Goal: Task Accomplishment & Management: Complete application form

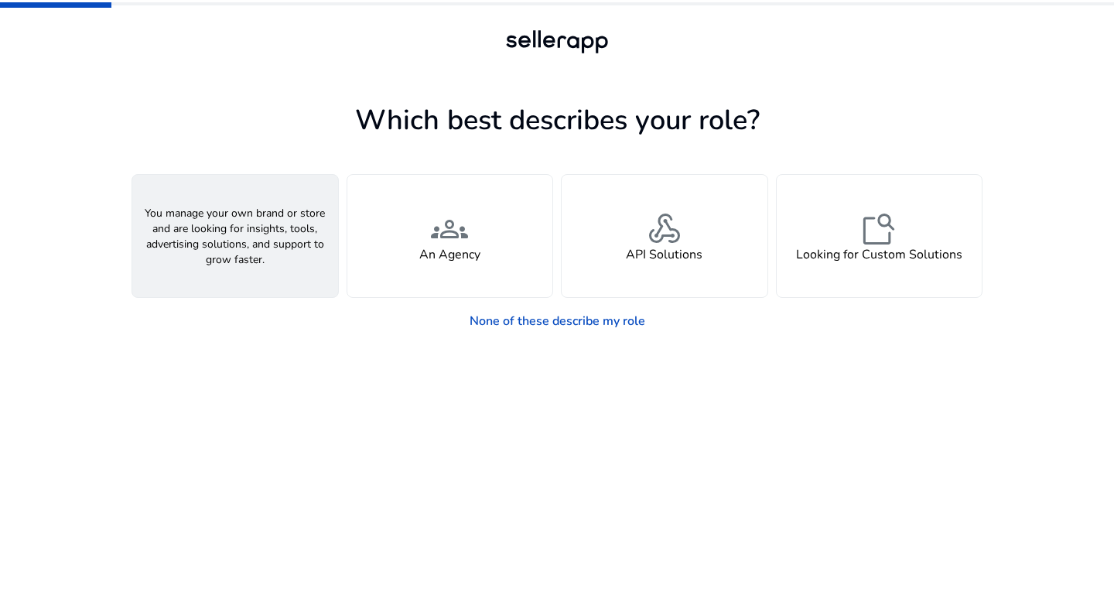
click at [306, 247] on div "person A Seller" at bounding box center [235, 236] width 206 height 122
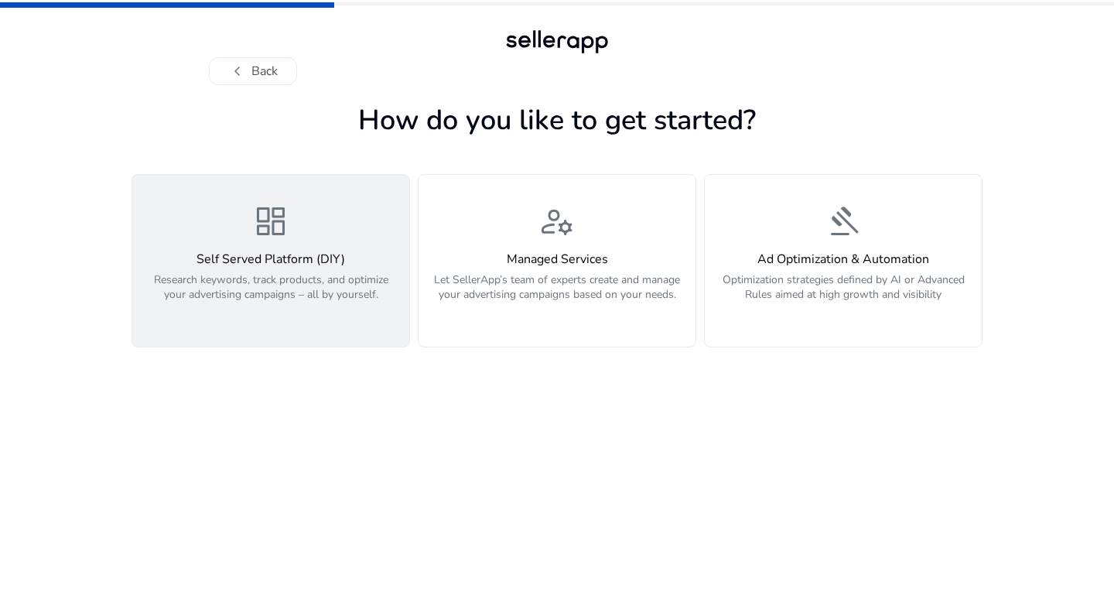
click at [290, 239] on div "dashboard Self Served Platform (DIY) Research keywords, track products, and opt…" at bounding box center [271, 261] width 258 height 116
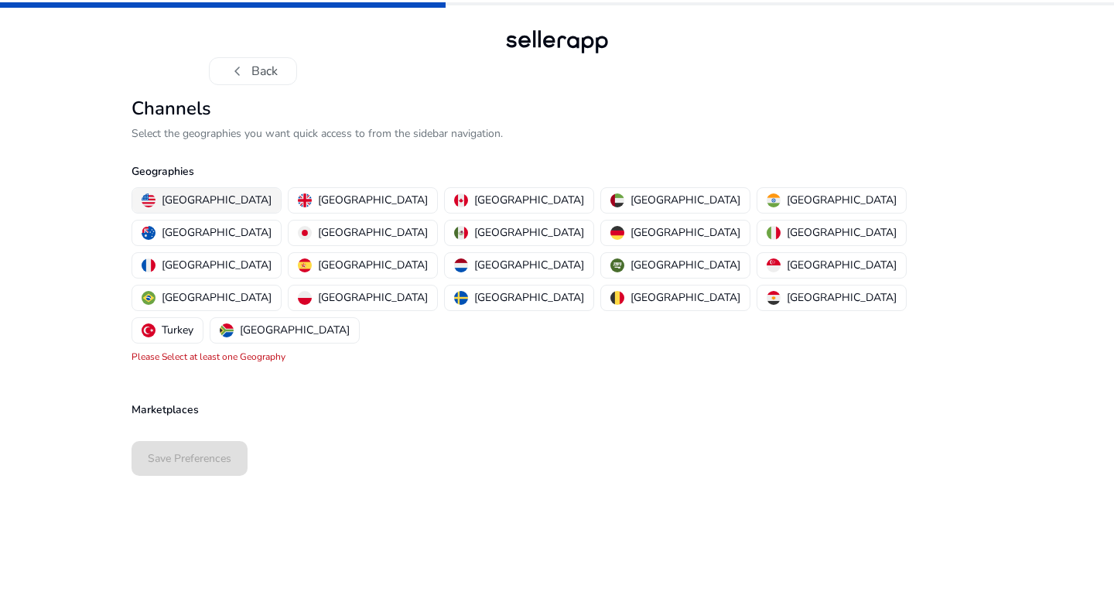
click at [182, 207] on p "[GEOGRAPHIC_DATA]" at bounding box center [217, 200] width 110 height 16
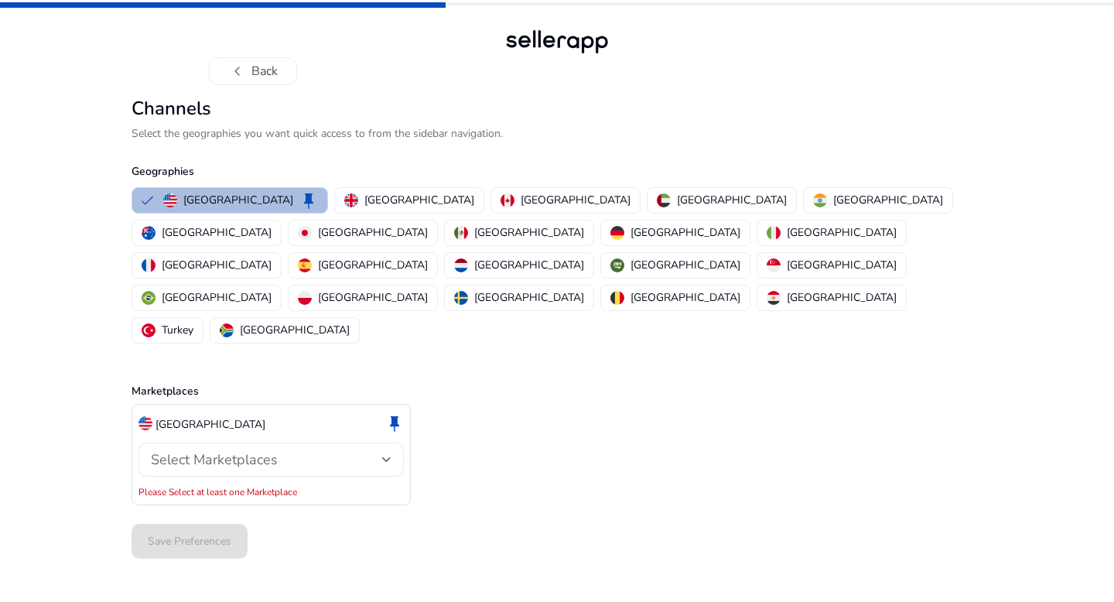
click at [227, 450] on span "Select Marketplaces" at bounding box center [214, 459] width 127 height 19
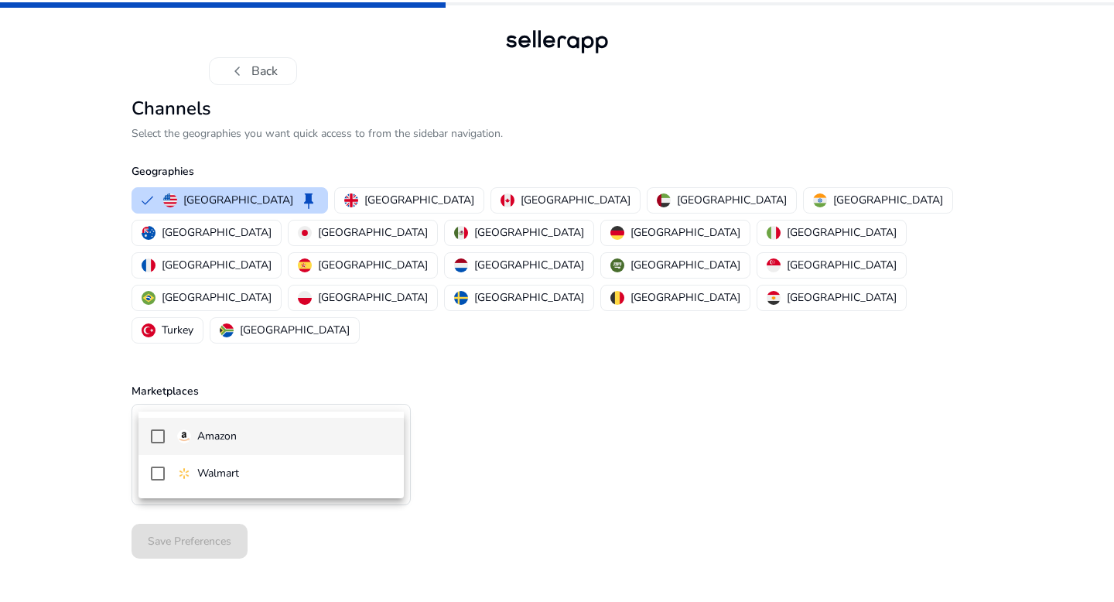
click at [222, 446] on mat-option "Amazon" at bounding box center [271, 436] width 265 height 37
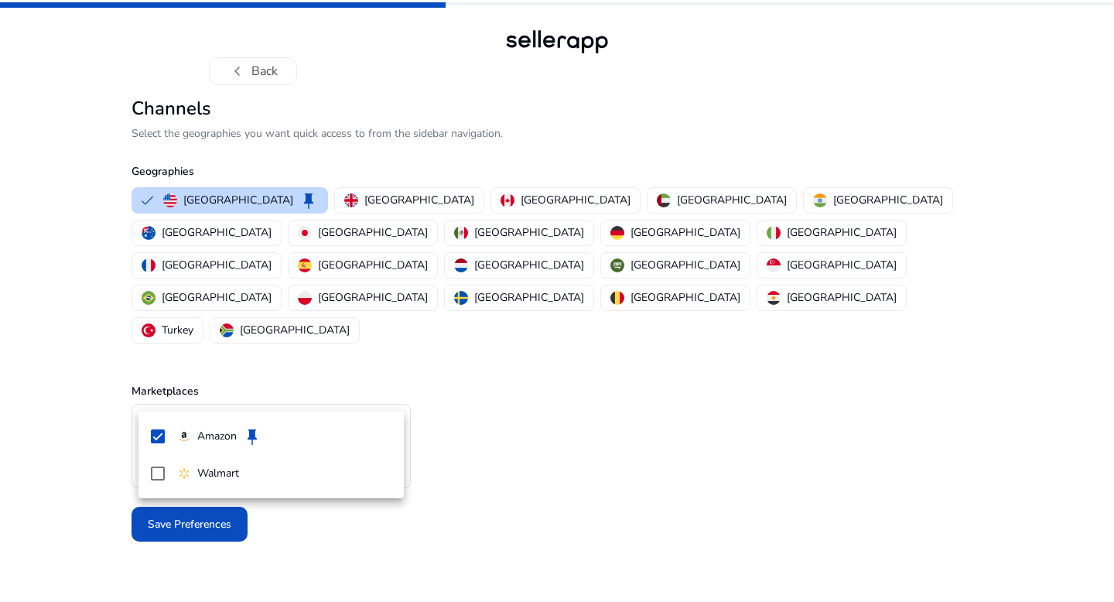
click at [212, 518] on div at bounding box center [557, 301] width 1114 height 602
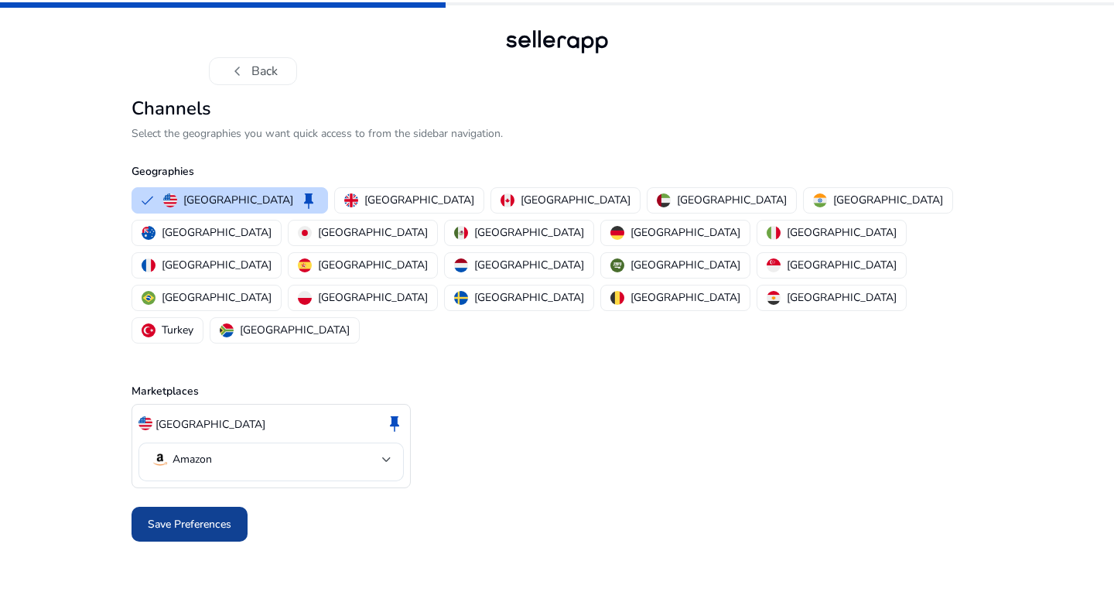
click at [202, 516] on span "Save Preferences" at bounding box center [190, 524] width 84 height 16
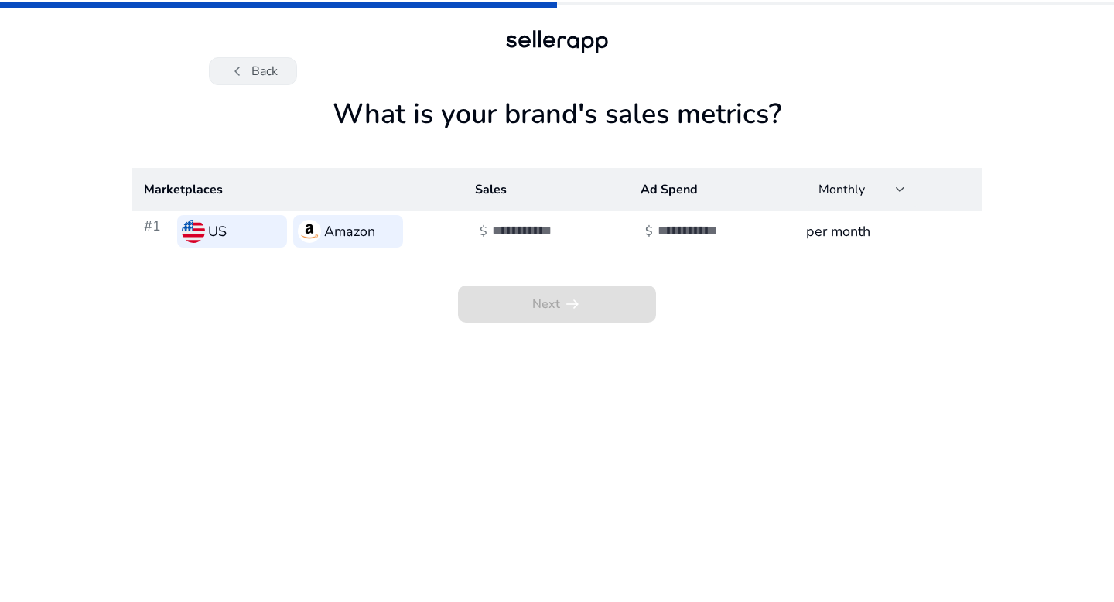
click at [280, 65] on button "chevron_left Back" at bounding box center [253, 71] width 88 height 28
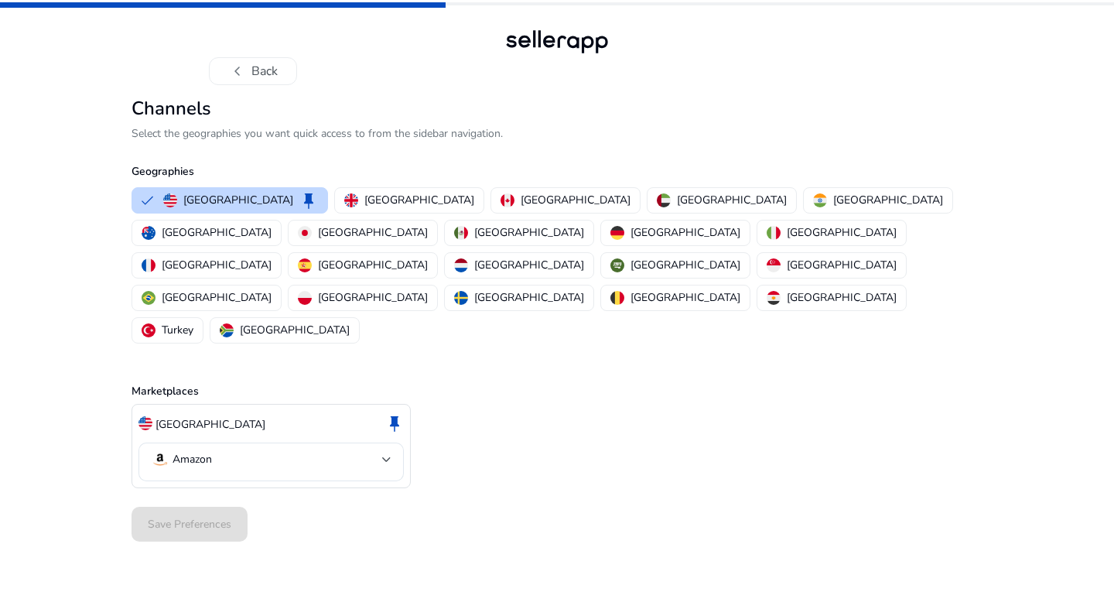
click at [541, 40] on div at bounding box center [556, 41] width 111 height 31
click at [554, 41] on div at bounding box center [556, 41] width 111 height 31
click at [245, 69] on span "chevron_left" at bounding box center [237, 71] width 19 height 19
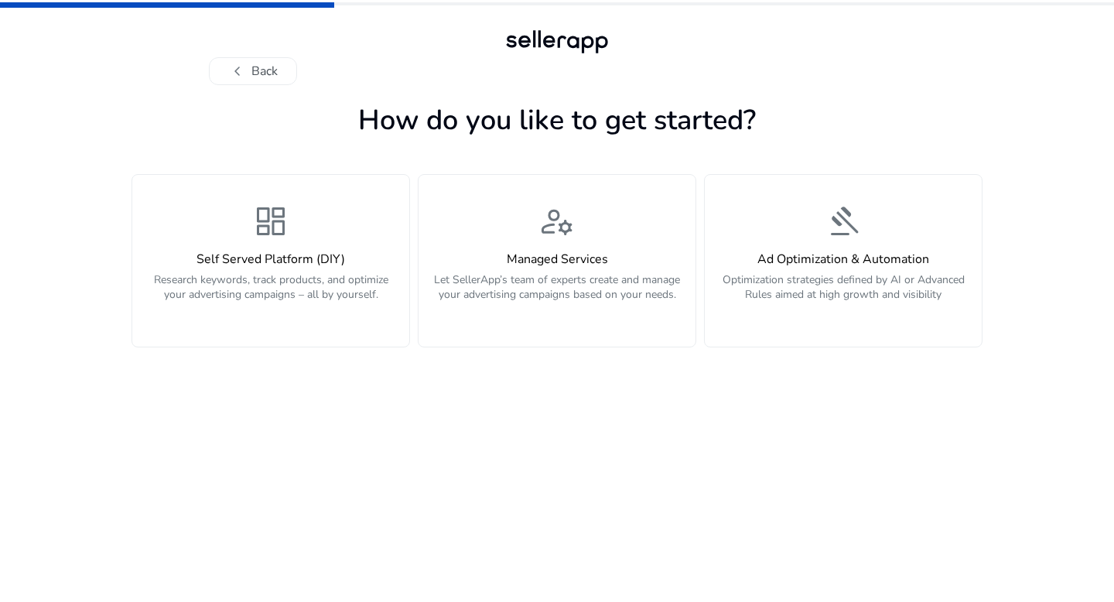
click at [245, 69] on span "chevron_left" at bounding box center [237, 71] width 19 height 19
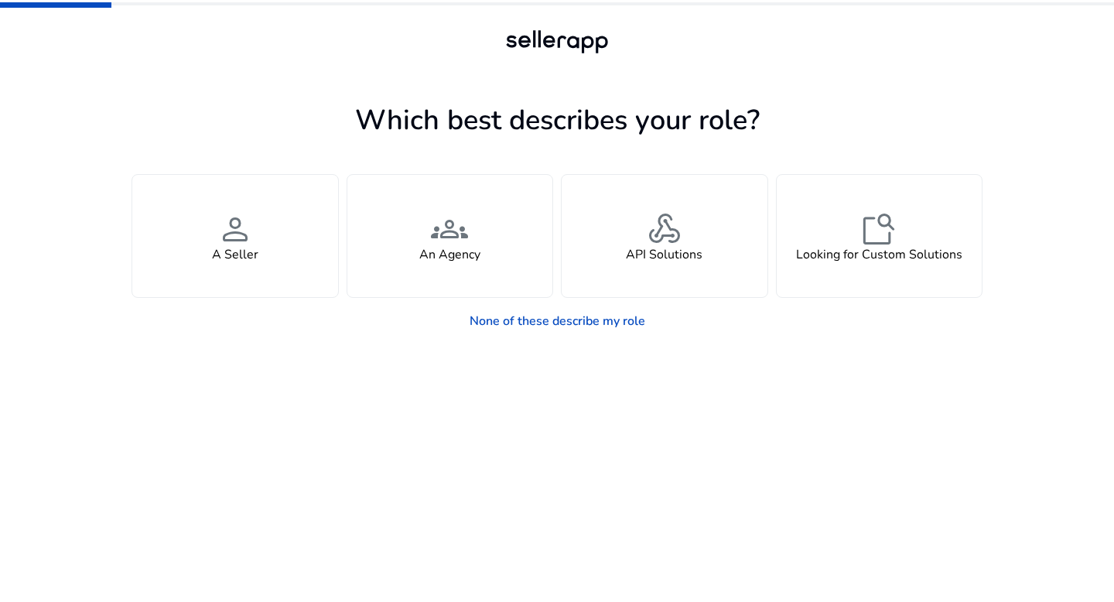
click at [245, 69] on div at bounding box center [557, 71] width 696 height 28
click at [543, 322] on link "None of these describe my role" at bounding box center [557, 321] width 200 height 31
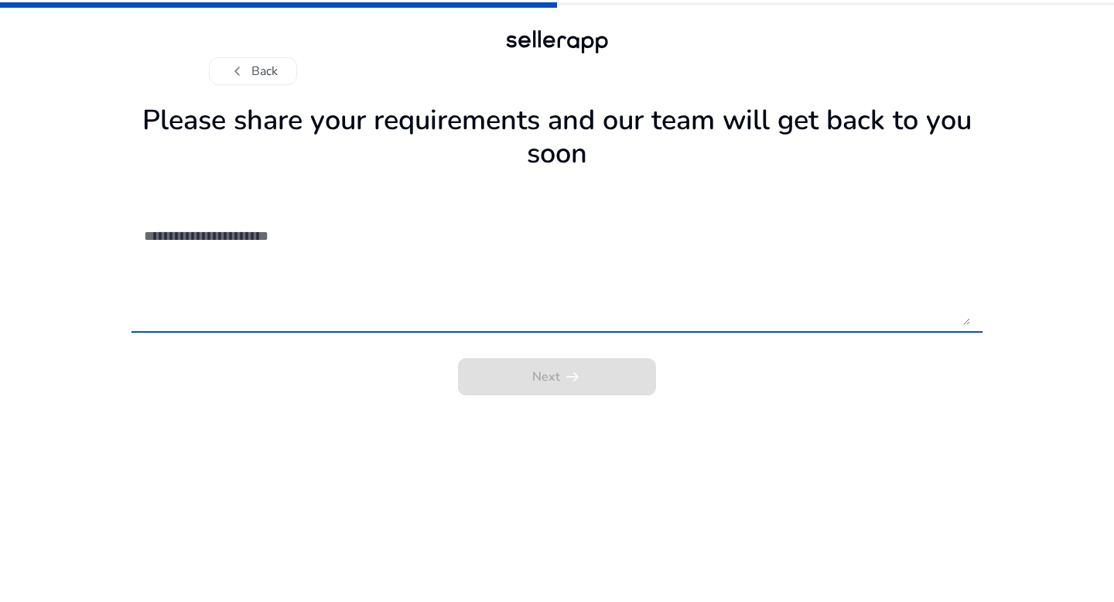
click at [574, 41] on div at bounding box center [556, 41] width 111 height 31
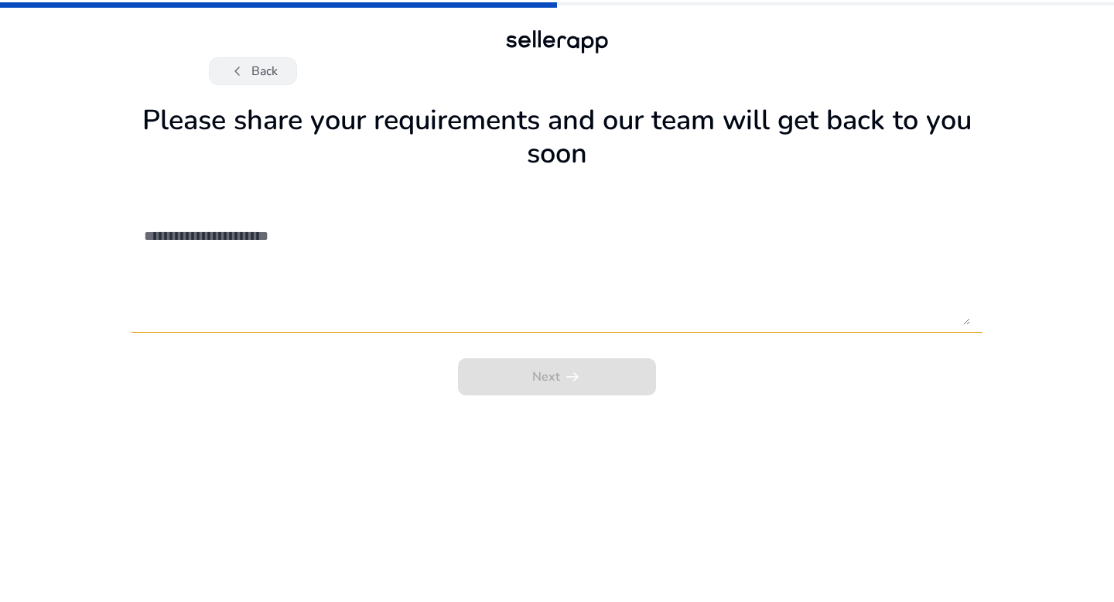
click at [248, 80] on button "chevron_left Back" at bounding box center [253, 71] width 88 height 28
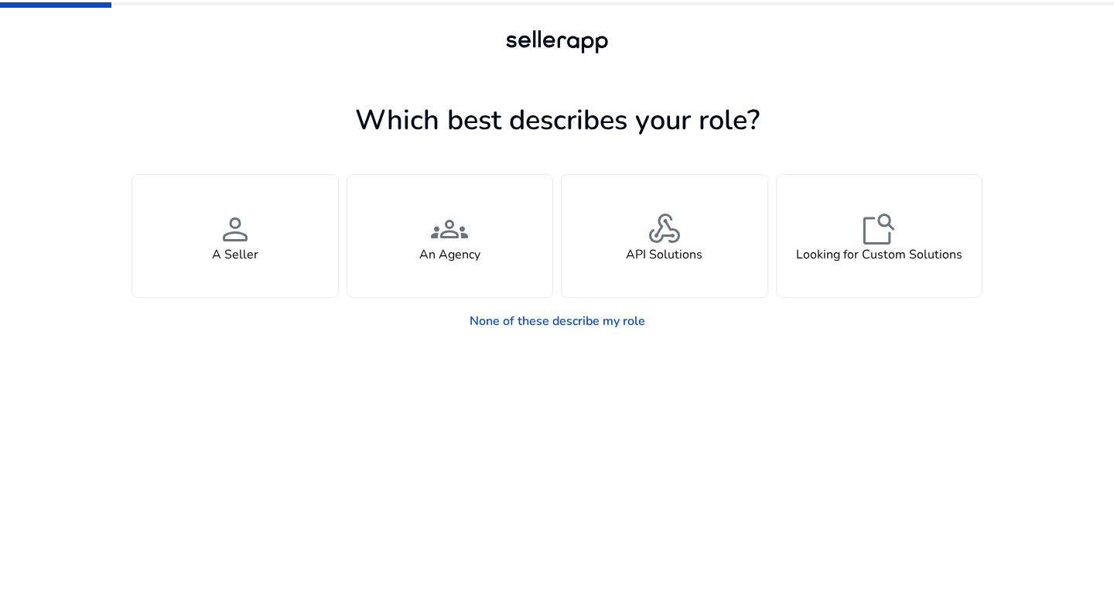
click at [248, 80] on div at bounding box center [557, 71] width 696 height 28
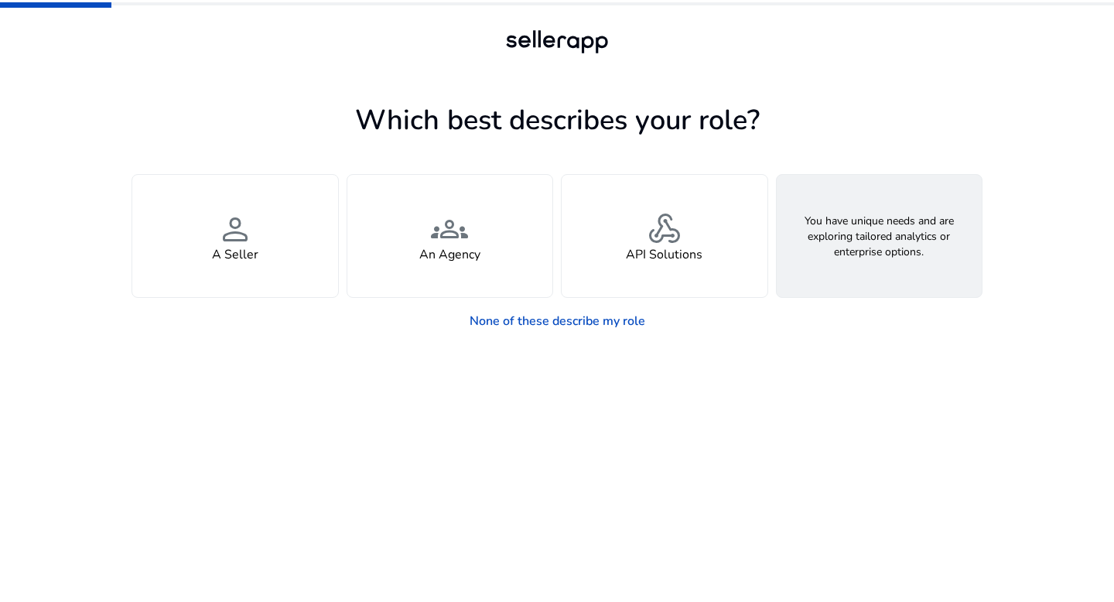
click at [851, 255] on h4 "Looking for Custom Solutions" at bounding box center [879, 255] width 166 height 15
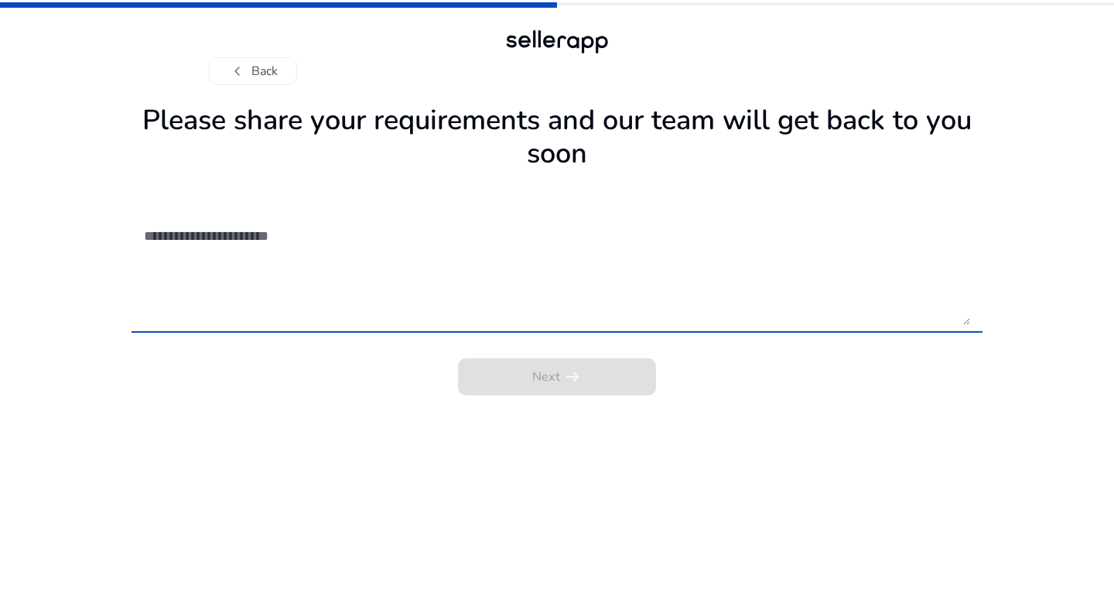
click at [567, 261] on textarea at bounding box center [557, 270] width 826 height 110
